Goal: Contribute content: Add original content to the website for others to see

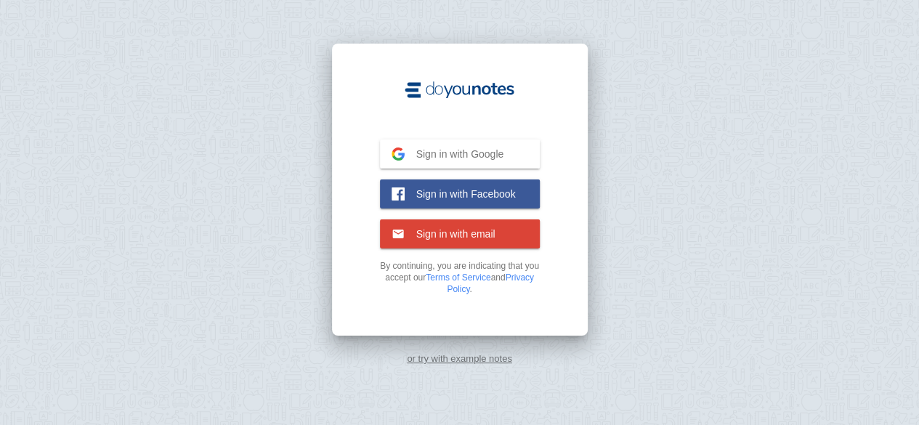
click at [442, 152] on span "Sign in with Google" at bounding box center [455, 153] width 100 height 13
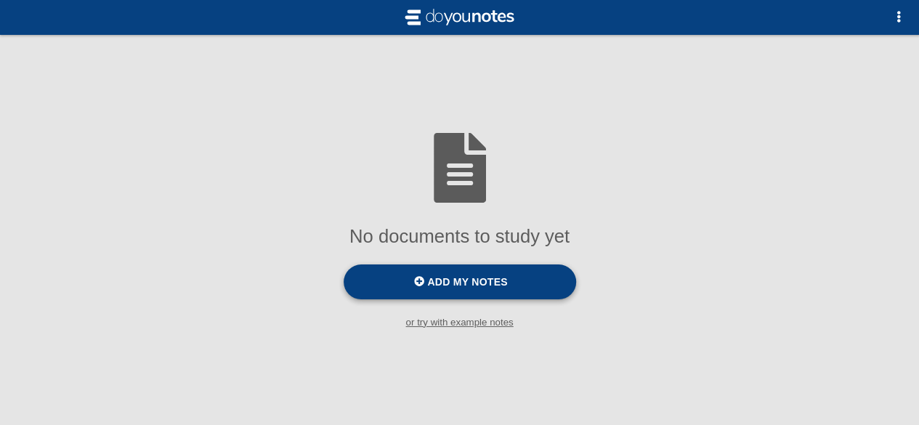
click at [434, 285] on span "Add my notes" at bounding box center [467, 282] width 80 height 12
click at [0, 0] on input "Add my notes" at bounding box center [0, 0] width 0 height 0
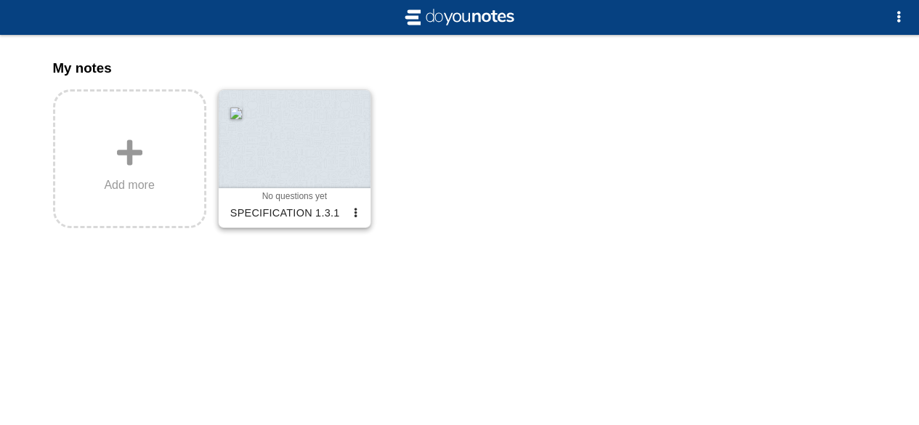
click at [303, 158] on div at bounding box center [295, 139] width 152 height 98
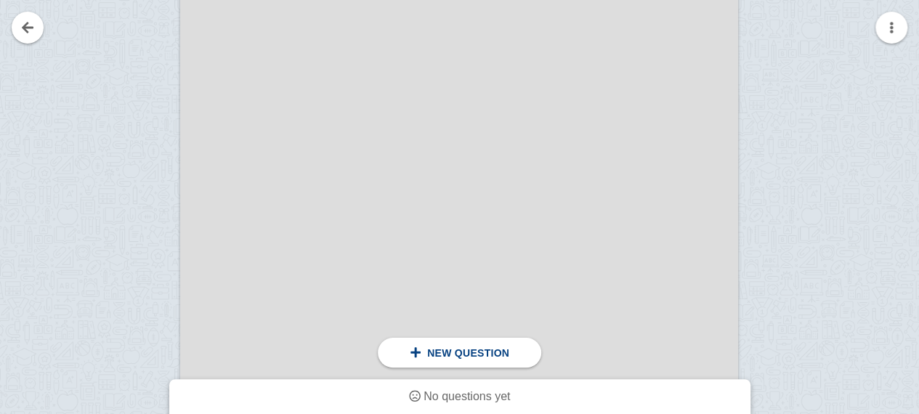
scroll to position [3051, 0]
click at [463, 351] on span "New question" at bounding box center [468, 353] width 82 height 12
click at [415, 368] on div at bounding box center [459, 25] width 558 height 777
